Goal: Information Seeking & Learning: Learn about a topic

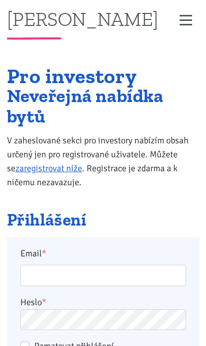
scroll to position [171, 0]
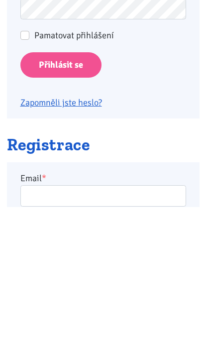
type input "racovavlasta@seznam.cz"
click at [60, 203] on input "Přihlásit se" at bounding box center [60, 204] width 81 height 25
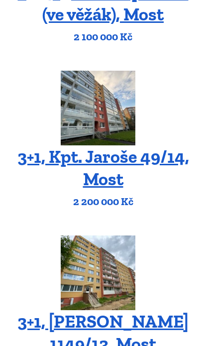
scroll to position [266, 0]
click at [115, 104] on img at bounding box center [98, 108] width 75 height 75
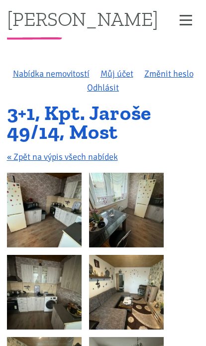
click at [69, 206] on img at bounding box center [44, 210] width 75 height 75
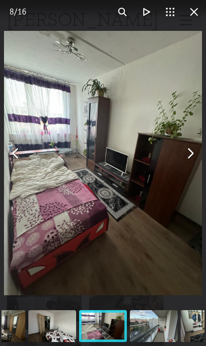
click at [191, 157] on button "You can close this modal content with the ESC key" at bounding box center [190, 153] width 24 height 24
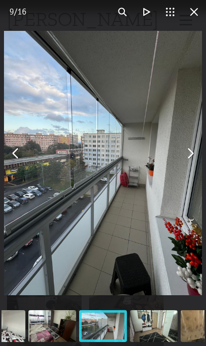
click at [185, 158] on button "You can close this modal content with the ESC key" at bounding box center [190, 153] width 24 height 24
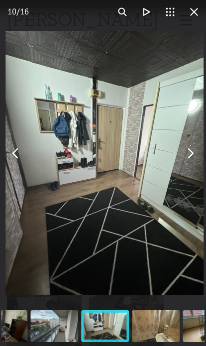
click at [194, 156] on button "You can close this modal content with the ESC key" at bounding box center [190, 153] width 24 height 24
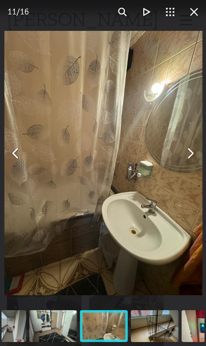
click at [191, 149] on button "You can close this modal content with the ESC key" at bounding box center [190, 153] width 24 height 24
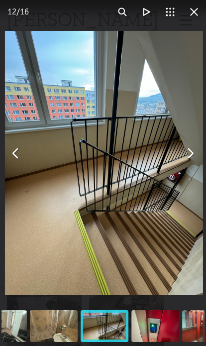
click at [190, 153] on button "You can close this modal content with the ESC key" at bounding box center [190, 153] width 24 height 24
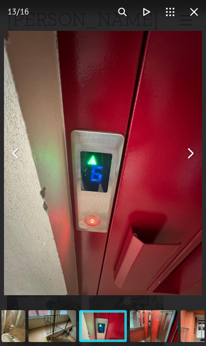
click at [203, 7] on button "You can close this modal content with the ESC key" at bounding box center [194, 12] width 24 height 24
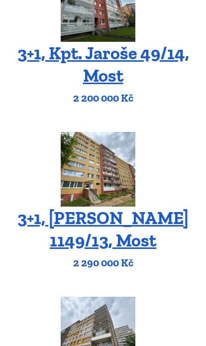
scroll to position [373, 0]
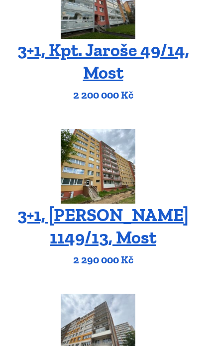
click at [121, 166] on img at bounding box center [98, 166] width 75 height 75
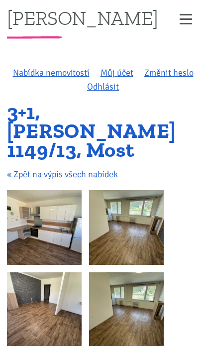
scroll to position [1, 0]
click at [73, 223] on img at bounding box center [44, 227] width 75 height 75
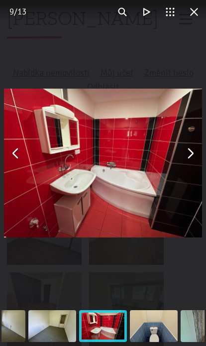
click at [197, 154] on button "You can close this modal content with the ESC key" at bounding box center [190, 153] width 24 height 24
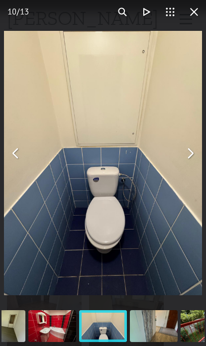
click at [192, 158] on button "You can close this modal content with the ESC key" at bounding box center [190, 153] width 24 height 24
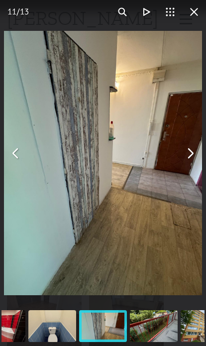
click at [183, 164] on img "You can close this modal content with the ESC key" at bounding box center [103, 163] width 198 height 264
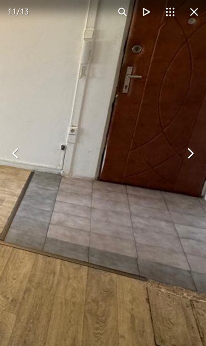
click at [190, 160] on button "You can close this modal content with the ESC key" at bounding box center [190, 153] width 24 height 24
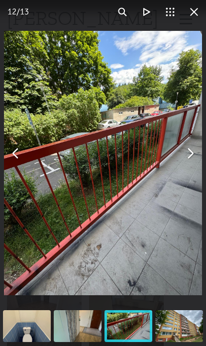
click at [185, 153] on button "You can close this modal content with the ESC key" at bounding box center [190, 153] width 24 height 24
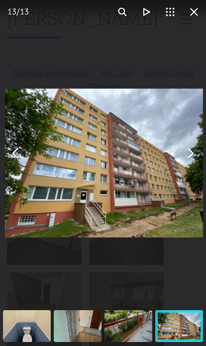
click at [190, 164] on button "You can close this modal content with the ESC key" at bounding box center [190, 153] width 24 height 24
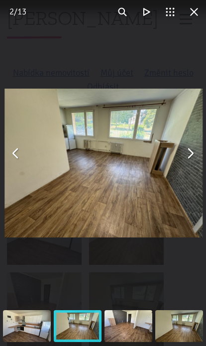
click at [191, 165] on button "You can close this modal content with the ESC key" at bounding box center [190, 153] width 24 height 24
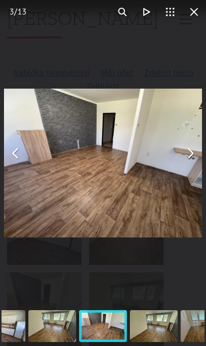
click at [195, 159] on button "You can close this modal content with the ESC key" at bounding box center [190, 153] width 24 height 24
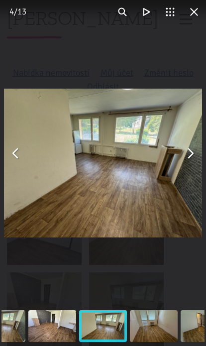
click at [192, 164] on button "You can close this modal content with the ESC key" at bounding box center [190, 153] width 24 height 24
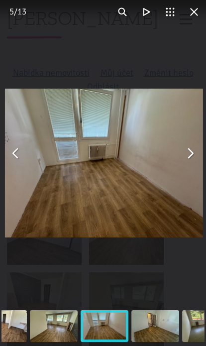
click at [192, 163] on button "You can close this modal content with the ESC key" at bounding box center [190, 153] width 24 height 24
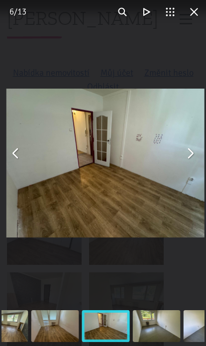
click at [189, 161] on button "You can close this modal content with the ESC key" at bounding box center [190, 153] width 24 height 24
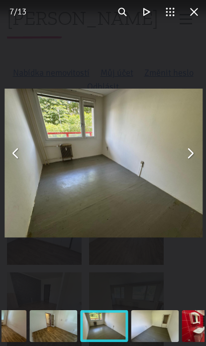
click at [189, 161] on button "You can close this modal content with the ESC key" at bounding box center [190, 153] width 24 height 24
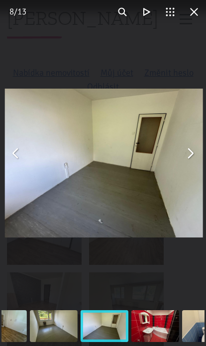
click at [190, 162] on button "You can close this modal content with the ESC key" at bounding box center [190, 153] width 24 height 24
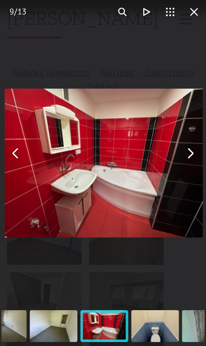
click at [190, 160] on button "You can close this modal content with the ESC key" at bounding box center [190, 153] width 24 height 24
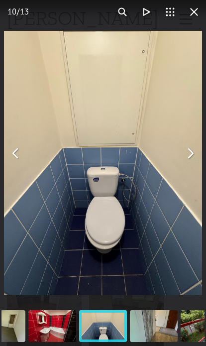
click at [194, 146] on button "You can close this modal content with the ESC key" at bounding box center [190, 153] width 24 height 24
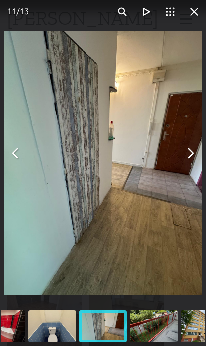
click at [187, 155] on button "You can close this modal content with the ESC key" at bounding box center [190, 153] width 24 height 24
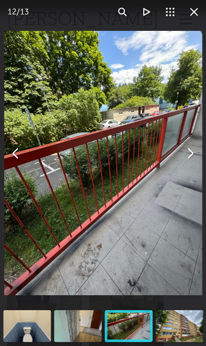
click at [182, 153] on button "You can close this modal content with the ESC key" at bounding box center [190, 153] width 24 height 24
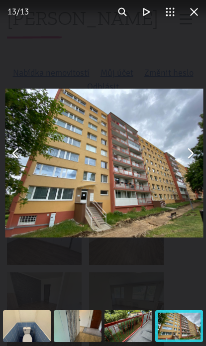
click at [182, 163] on img "You can close this modal content with the ESC key" at bounding box center [104, 163] width 198 height 149
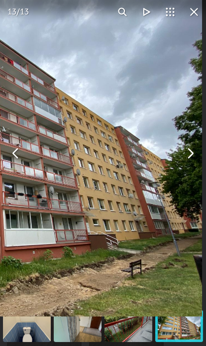
click at [190, 18] on button "You can close this modal content with the ESC key" at bounding box center [194, 12] width 24 height 24
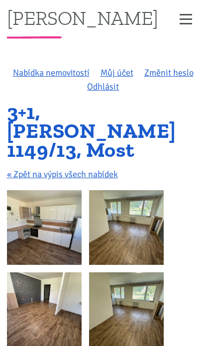
click at [70, 222] on img at bounding box center [44, 227] width 75 height 75
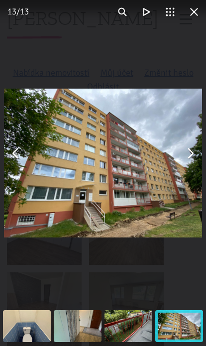
click at [193, 158] on button "You can close this modal content with the ESC key" at bounding box center [190, 153] width 24 height 24
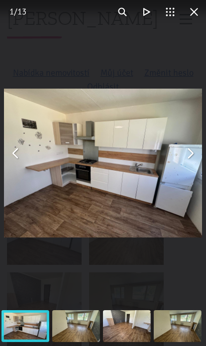
click at [189, 164] on button "You can close this modal content with the ESC key" at bounding box center [190, 153] width 24 height 24
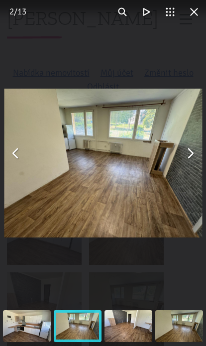
click at [184, 165] on img "You can close this modal content with the ESC key" at bounding box center [103, 163] width 198 height 149
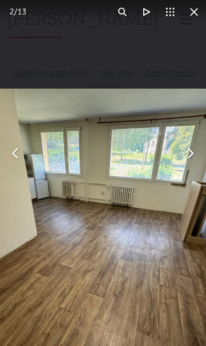
click at [199, 16] on button "You can close this modal content with the ESC key" at bounding box center [194, 12] width 24 height 24
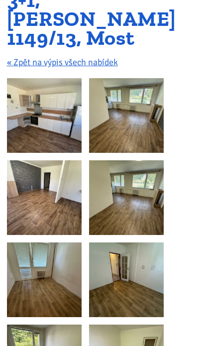
scroll to position [0, 0]
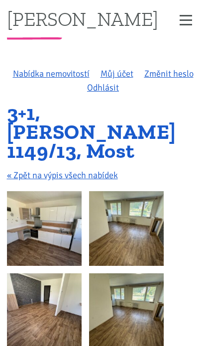
click at [61, 217] on img at bounding box center [44, 228] width 75 height 75
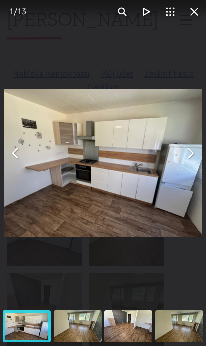
click at [187, 175] on img "You can close this modal content with the ESC key" at bounding box center [103, 163] width 198 height 149
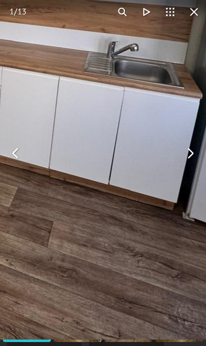
click at [188, 17] on button "You can close this modal content with the ESC key" at bounding box center [194, 12] width 24 height 24
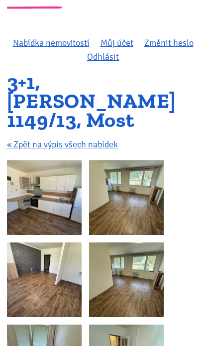
click at [143, 186] on img at bounding box center [126, 198] width 75 height 75
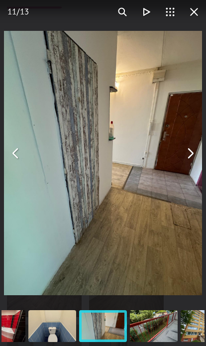
click at [197, 192] on img "You can close this modal content with the ESC key" at bounding box center [103, 163] width 198 height 264
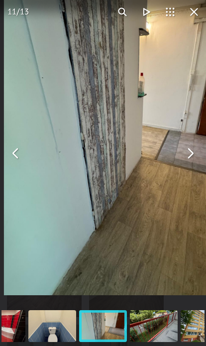
click at [198, 18] on button "You can close this modal content with the ESC key" at bounding box center [194, 12] width 24 height 24
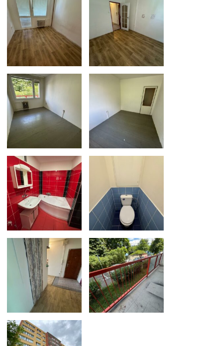
scroll to position [356, 0]
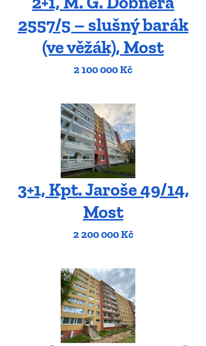
scroll to position [233, 0]
click at [115, 158] on img at bounding box center [98, 141] width 75 height 75
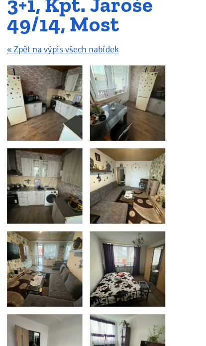
scroll to position [105, 0]
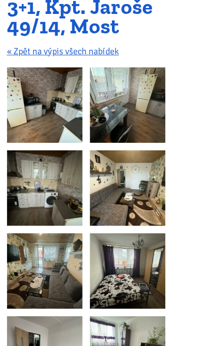
click at [70, 107] on img at bounding box center [44, 105] width 75 height 75
click at [80, 107] on img at bounding box center [44, 105] width 75 height 75
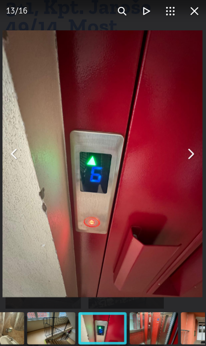
click at [196, 10] on button "You can close this modal content with the ESC key" at bounding box center [194, 12] width 24 height 24
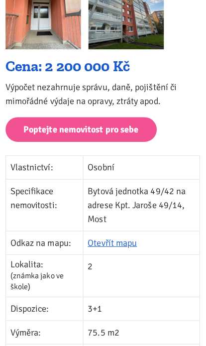
scroll to position [771, 0]
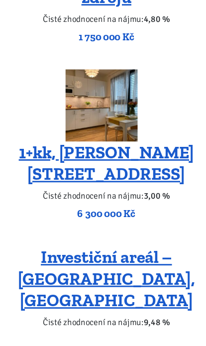
scroll to position [1331, 0]
